Goal: Navigation & Orientation: Find specific page/section

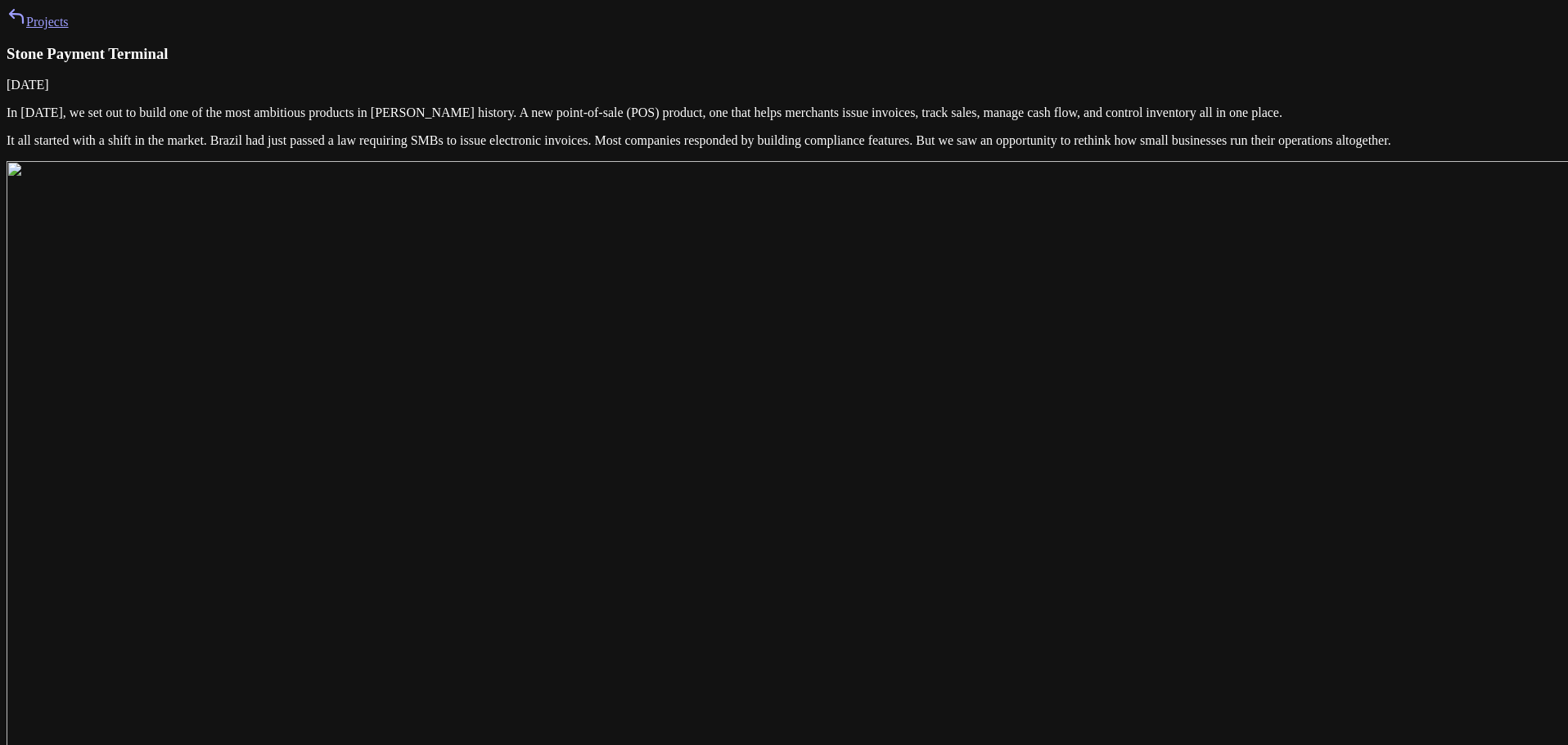
scroll to position [4155, 0]
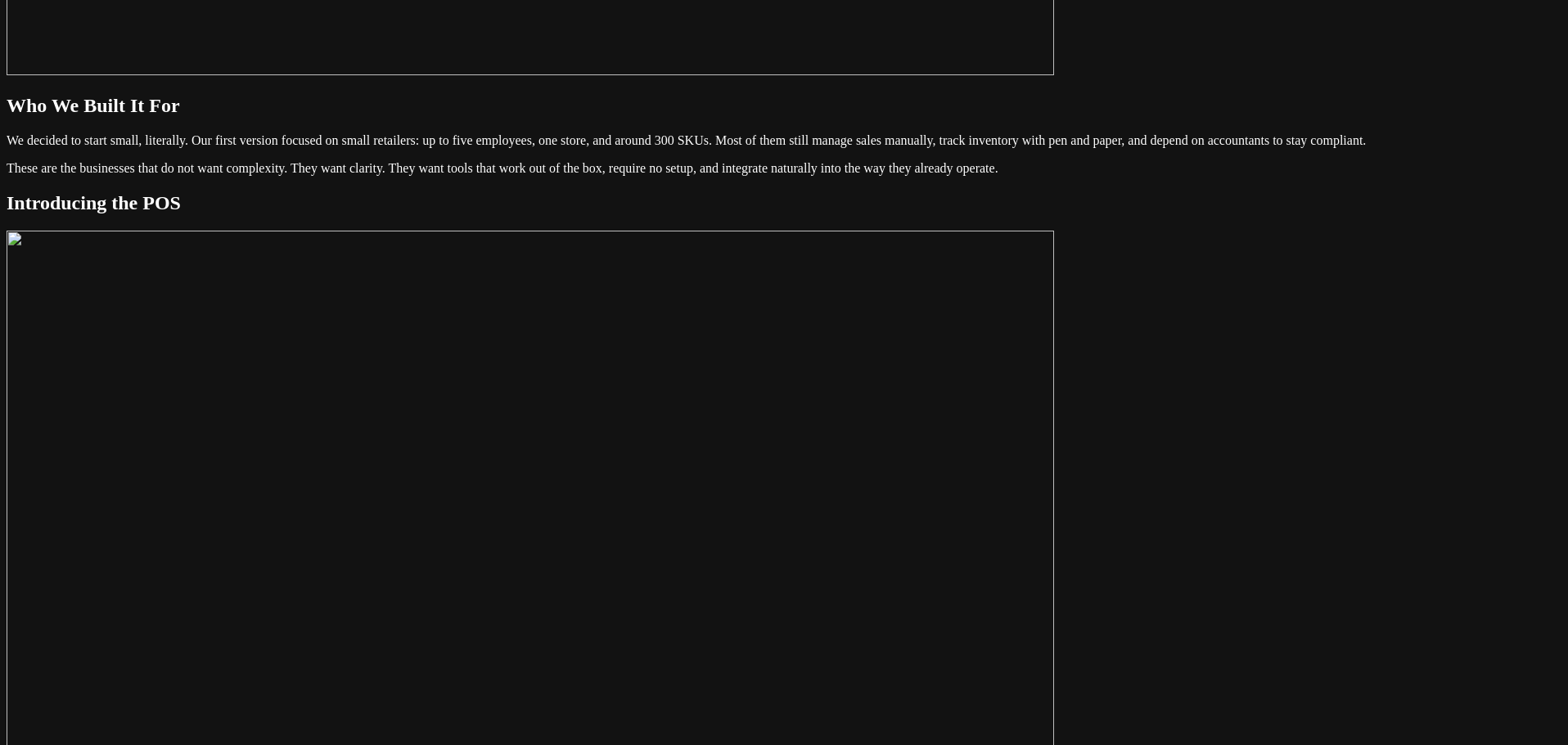
scroll to position [1962, 0]
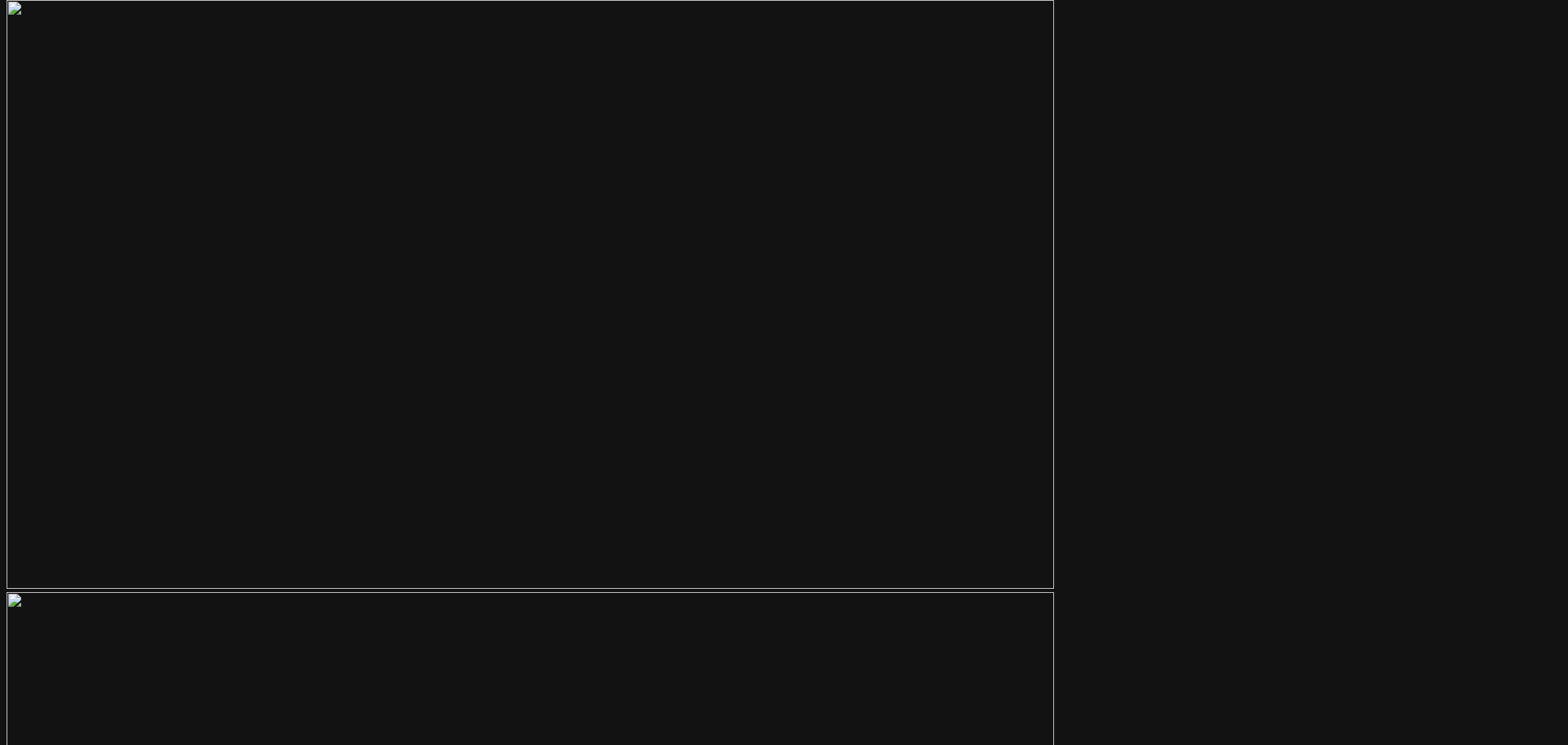
scroll to position [5951, 0]
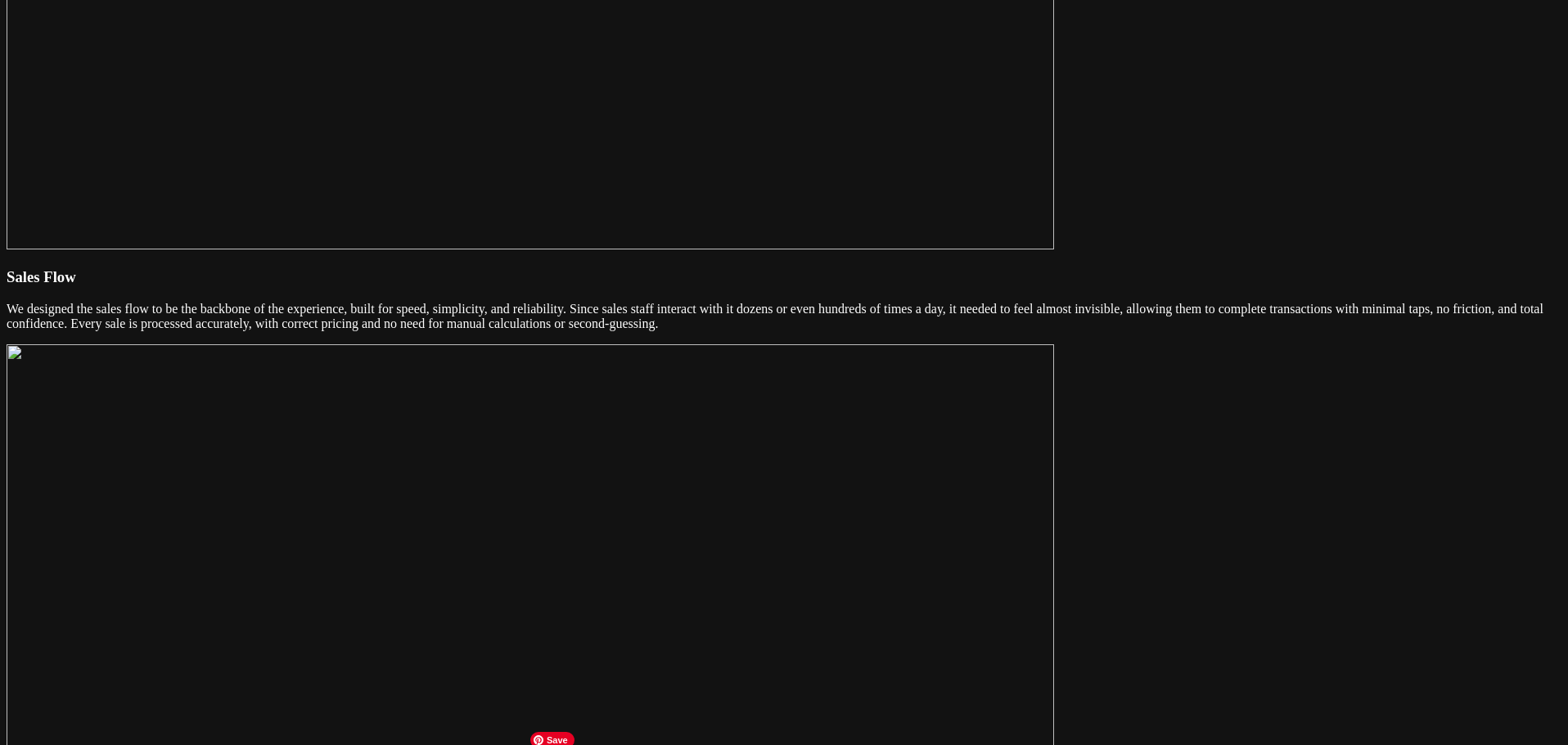
scroll to position [3824, 0]
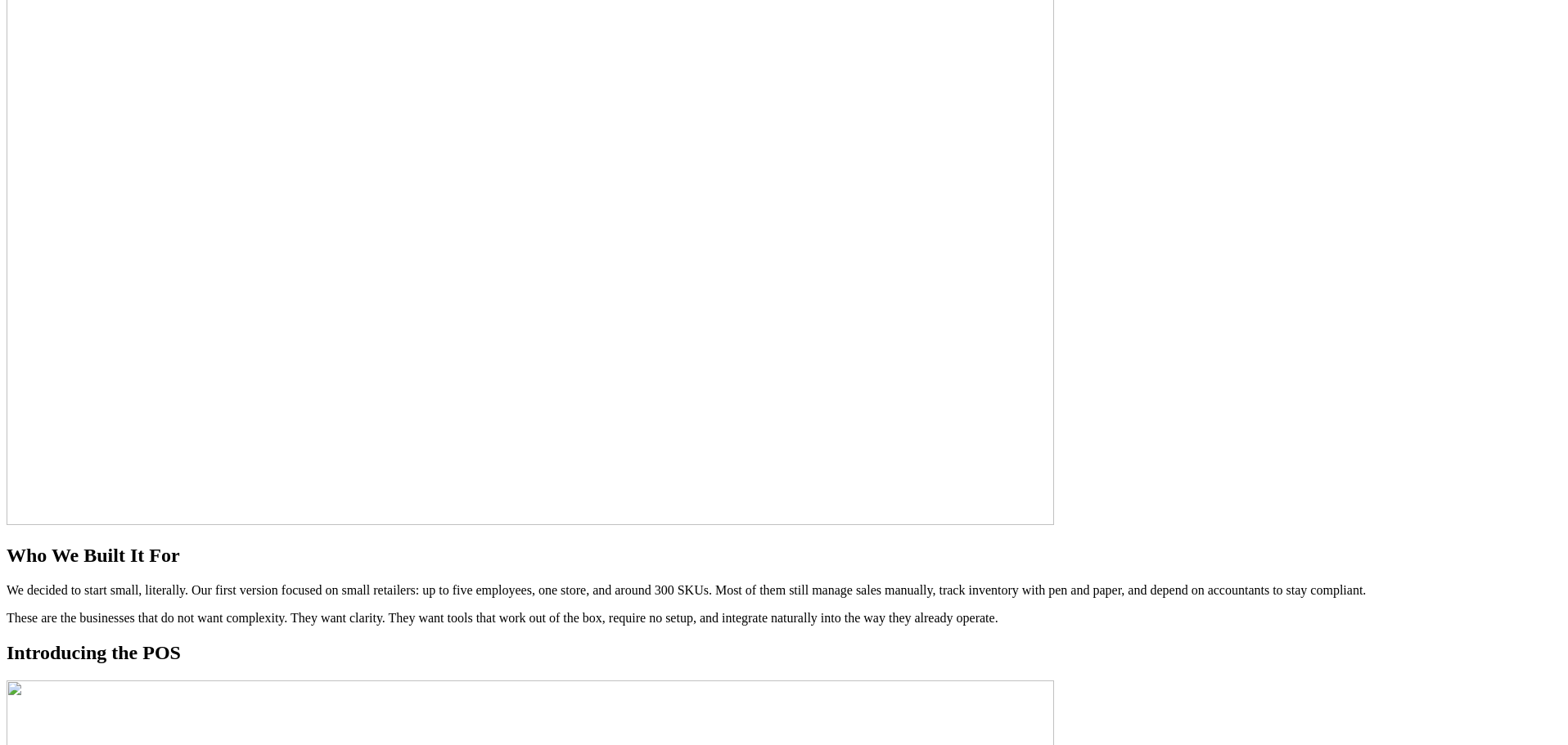
scroll to position [1289, 0]
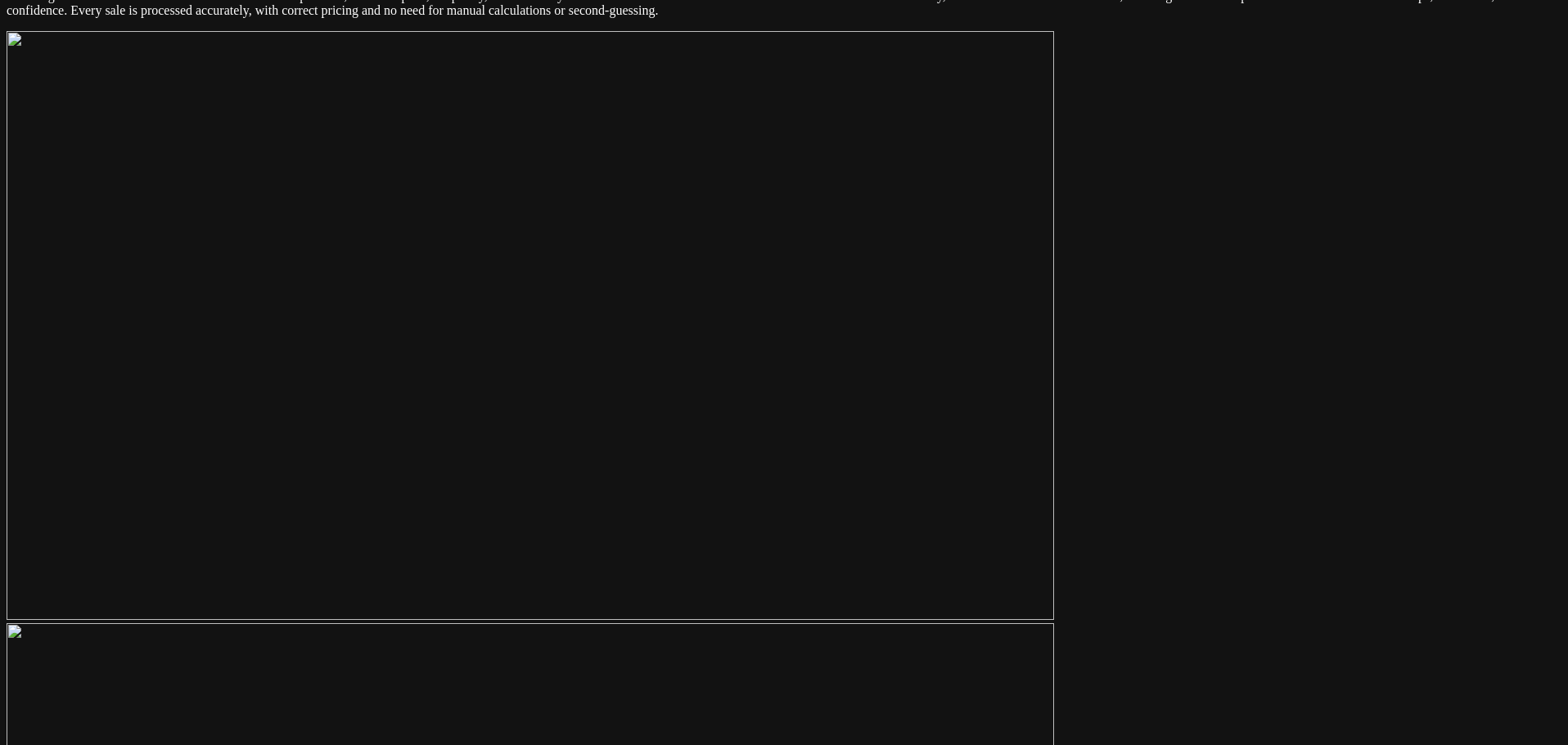
scroll to position [2925, 0]
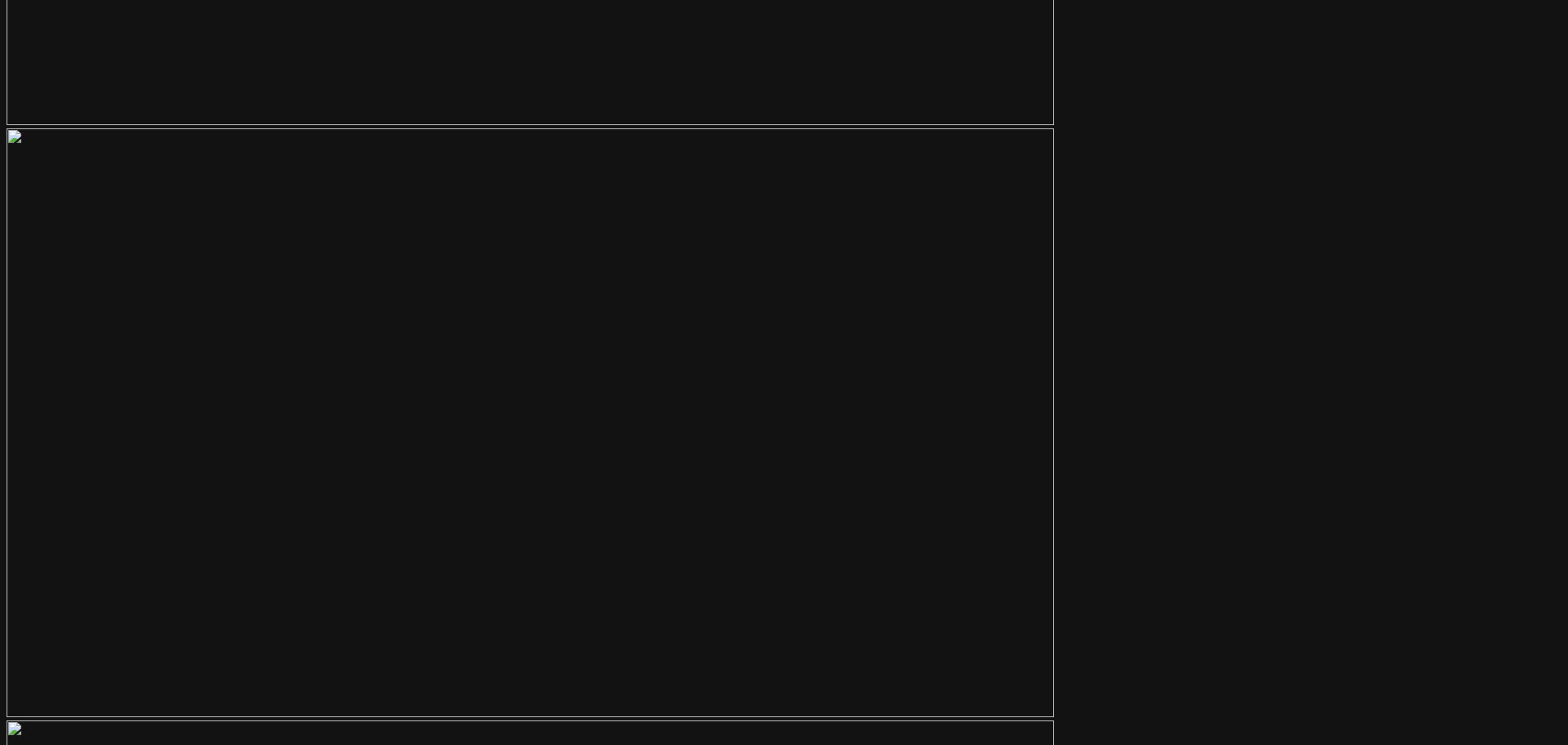
scroll to position [5285, 0]
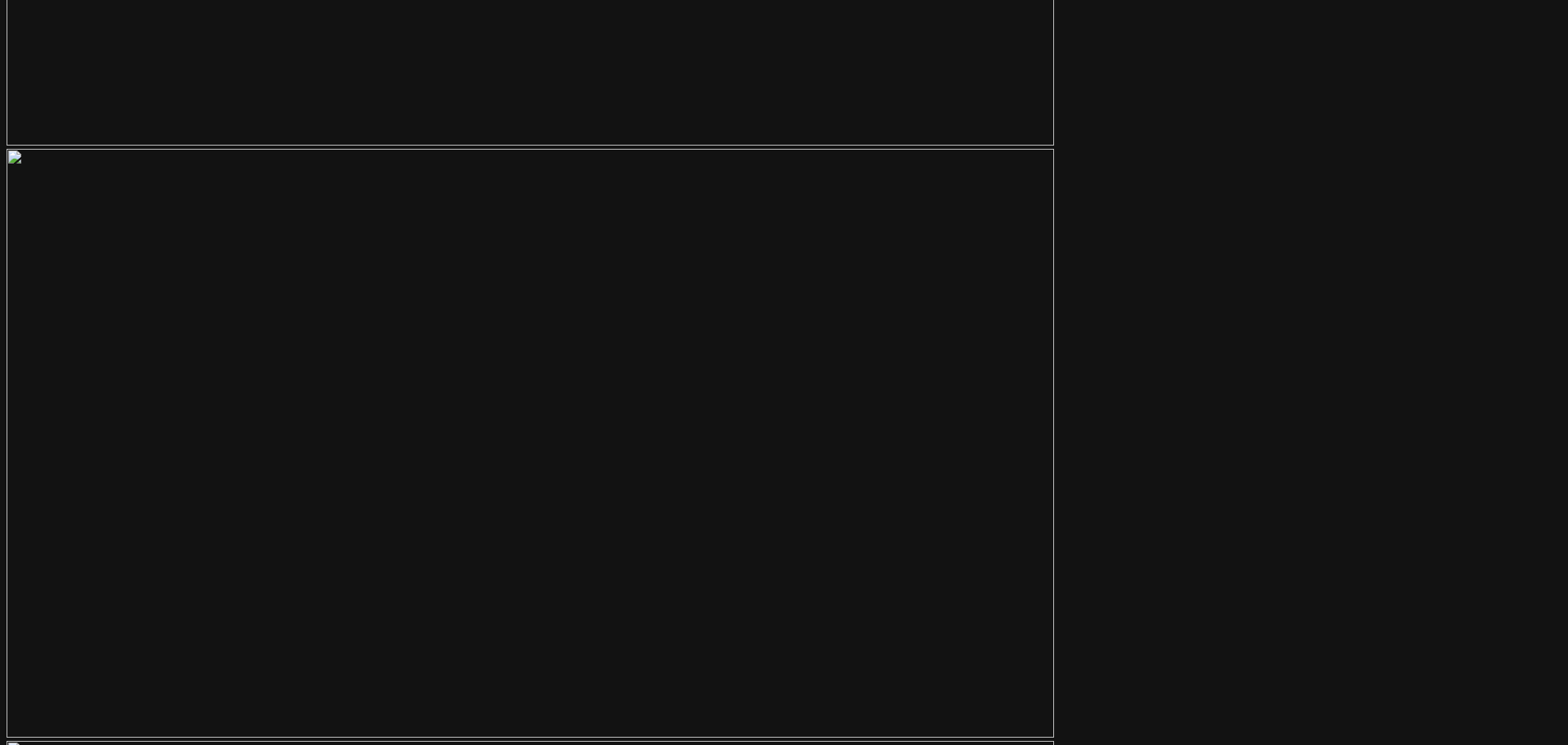
scroll to position [5118, 0]
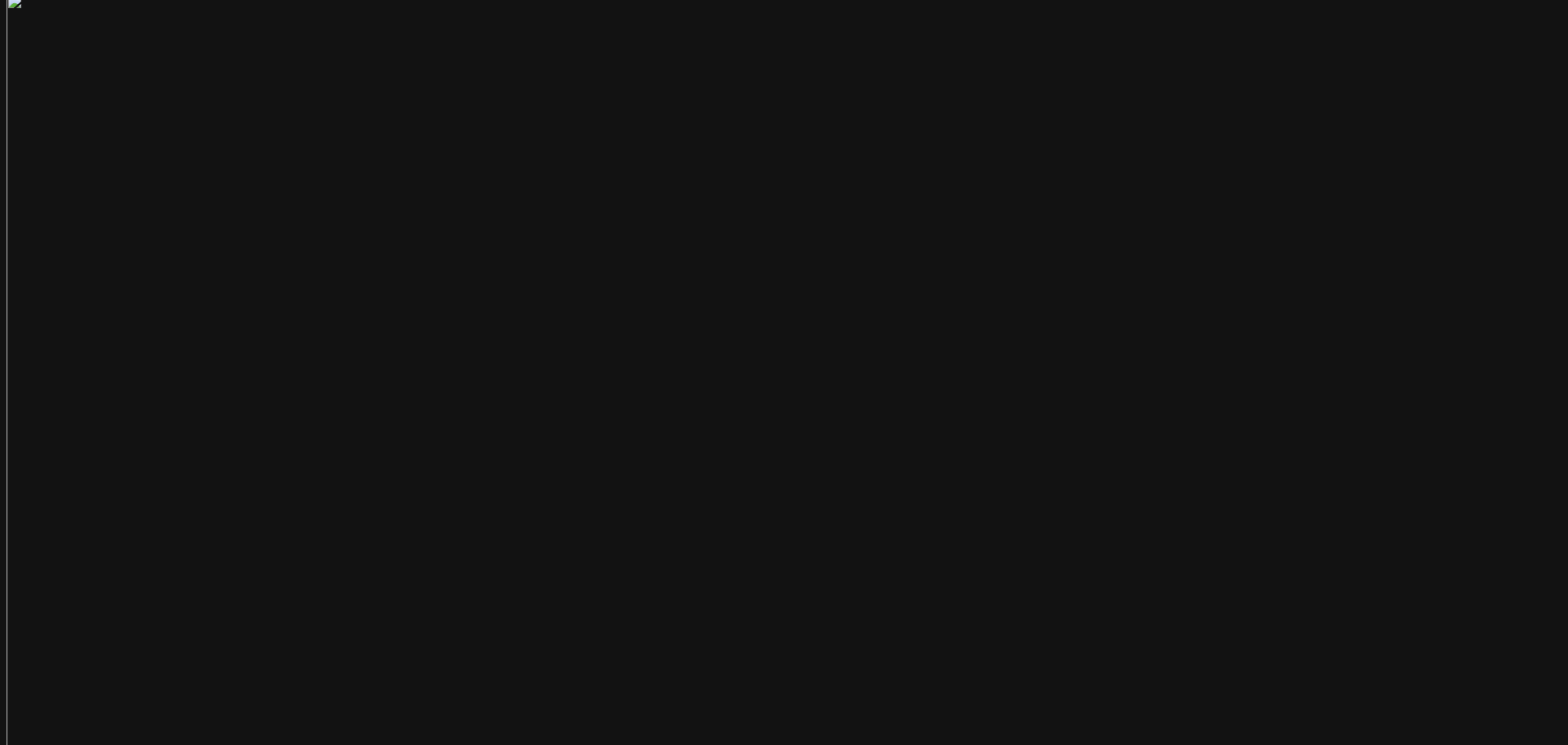
scroll to position [108, 0]
